Goal: Task Accomplishment & Management: Complete application form

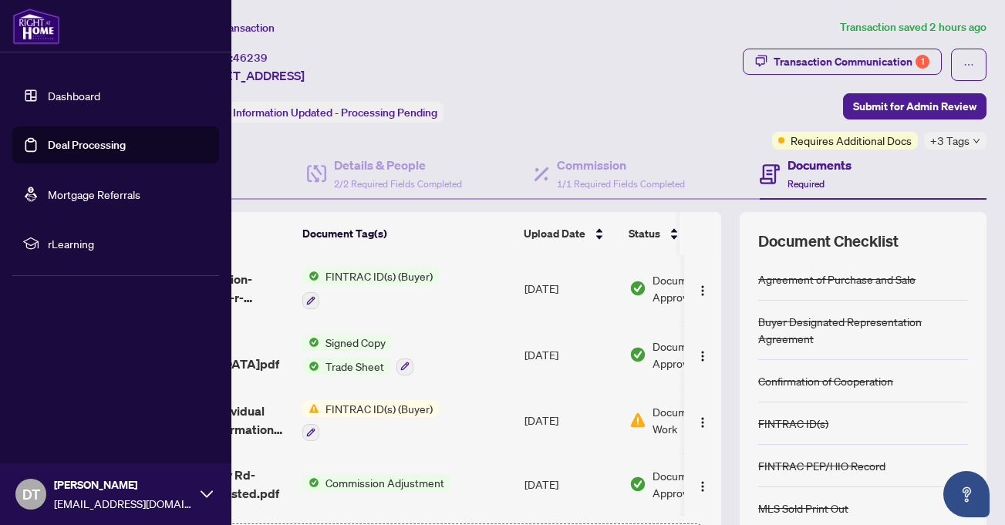
click at [52, 143] on link "Deal Processing" at bounding box center [87, 145] width 78 height 14
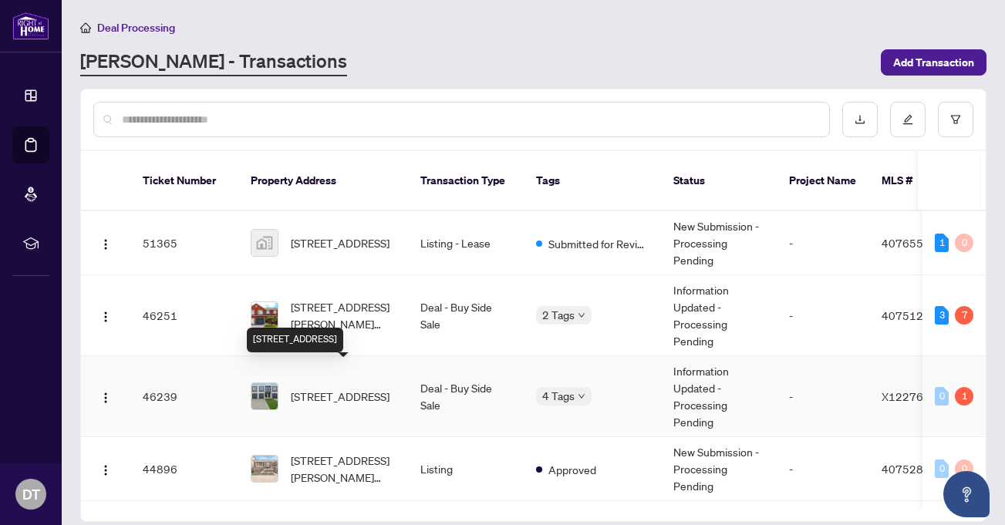
click at [329, 388] on span "[STREET_ADDRESS]" at bounding box center [340, 396] width 99 height 17
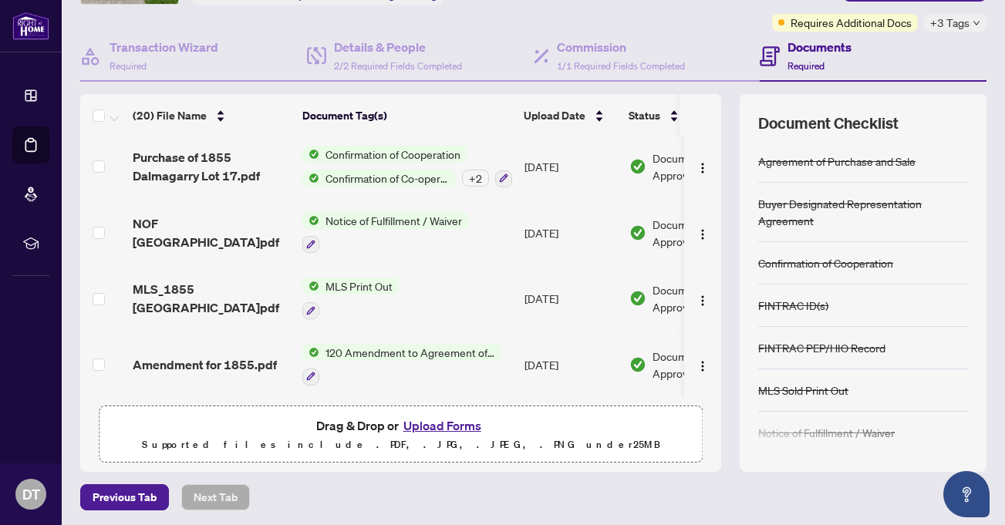
scroll to position [121, 0]
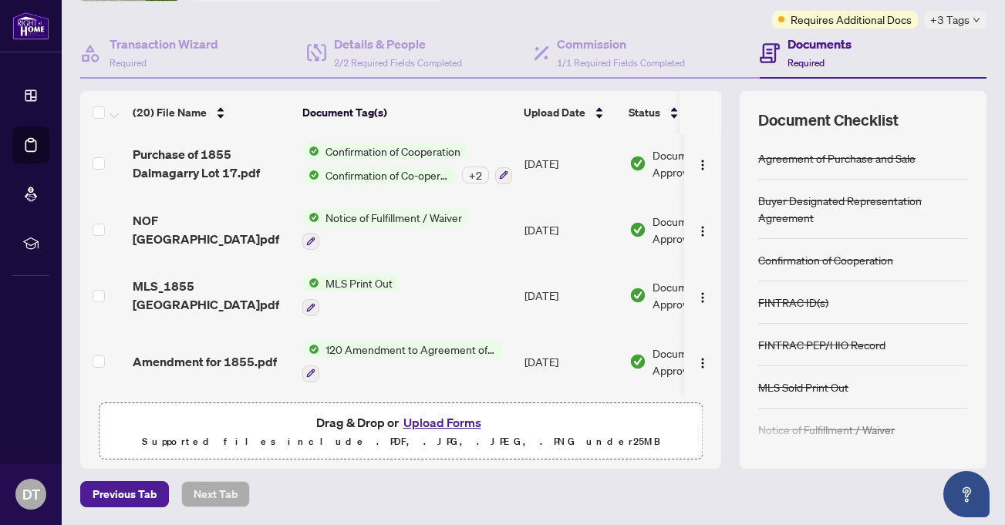
click at [448, 422] on button "Upload Forms" at bounding box center [442, 423] width 87 height 20
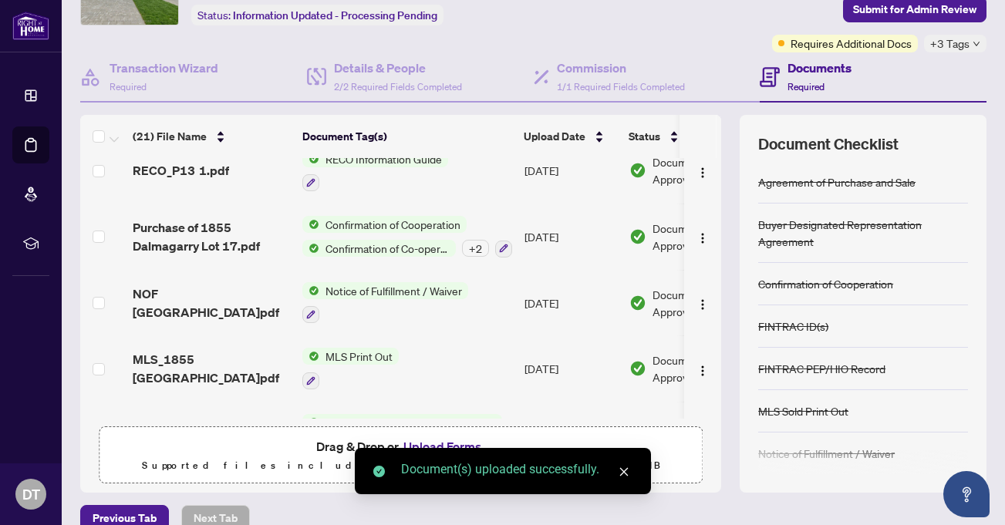
scroll to position [0, 0]
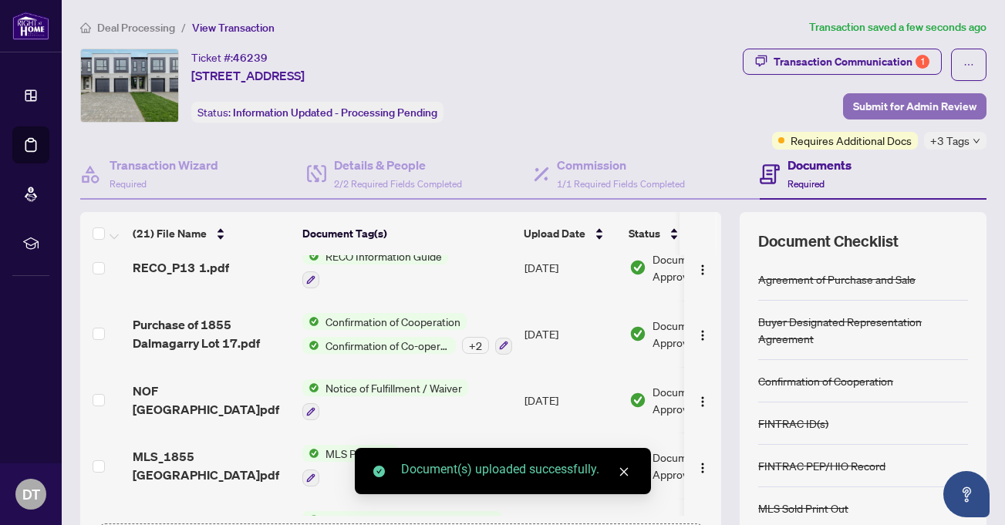
click at [881, 103] on span "Submit for Admin Review" at bounding box center [914, 106] width 123 height 25
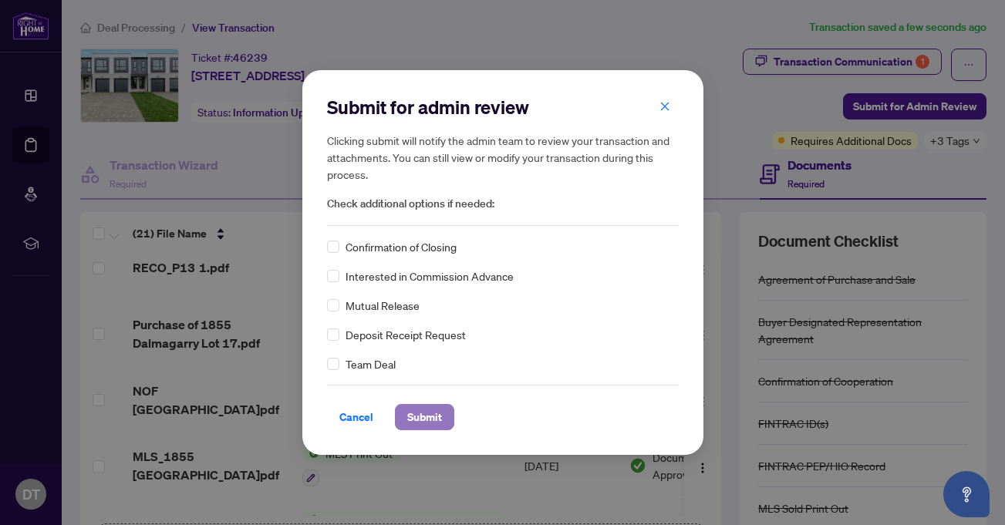
click at [423, 417] on span "Submit" at bounding box center [424, 417] width 35 height 25
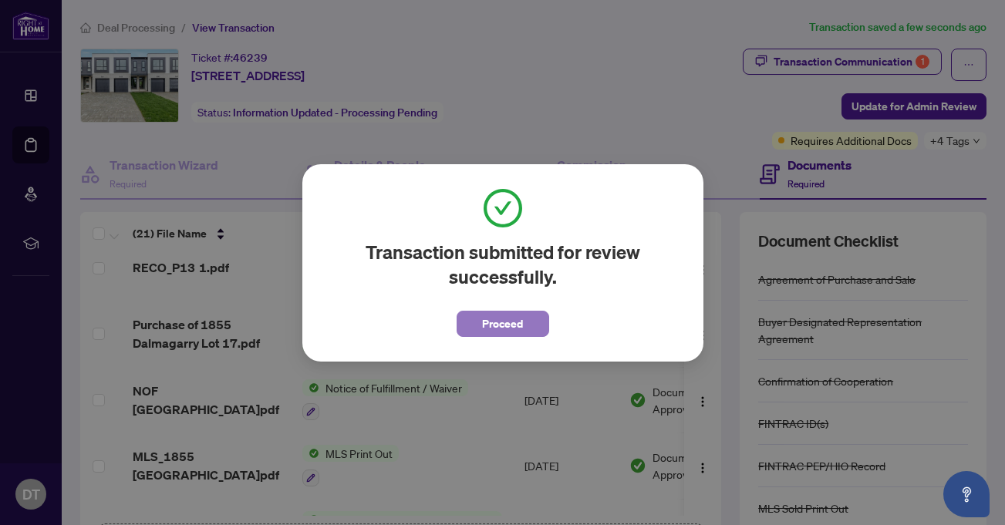
click at [490, 320] on span "Proceed" at bounding box center [502, 324] width 41 height 25
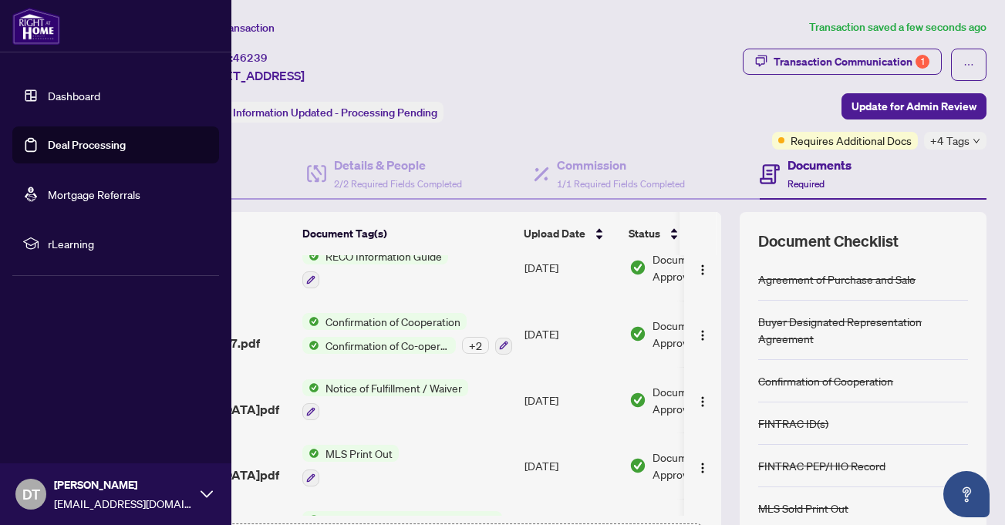
click at [79, 146] on link "Deal Processing" at bounding box center [87, 145] width 78 height 14
